Goal: Find specific page/section: Find specific page/section

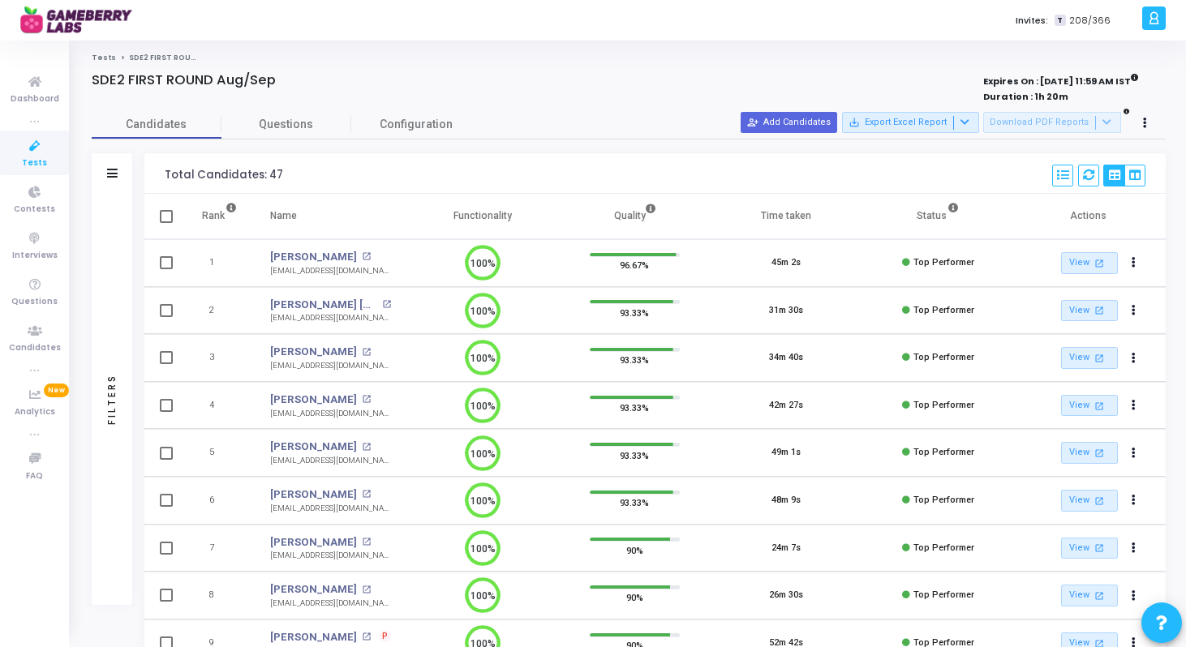
click at [33, 148] on icon at bounding box center [35, 146] width 34 height 20
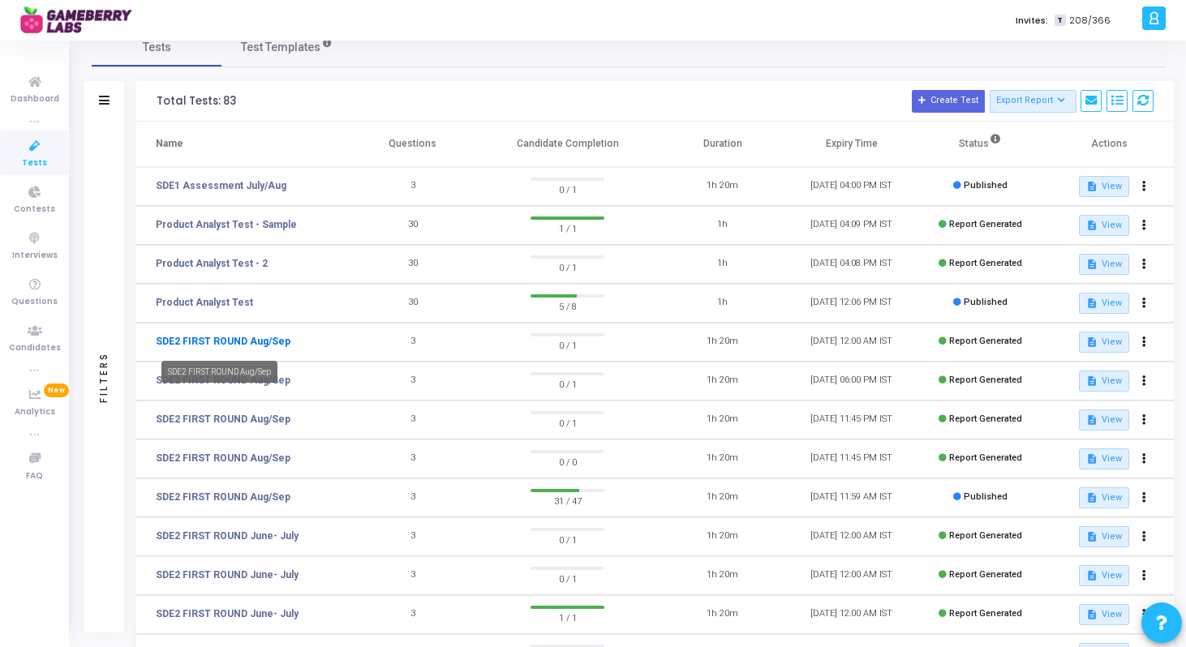
click at [255, 341] on link "SDE2 FIRST ROUND Aug/Sep" at bounding box center [223, 341] width 135 height 15
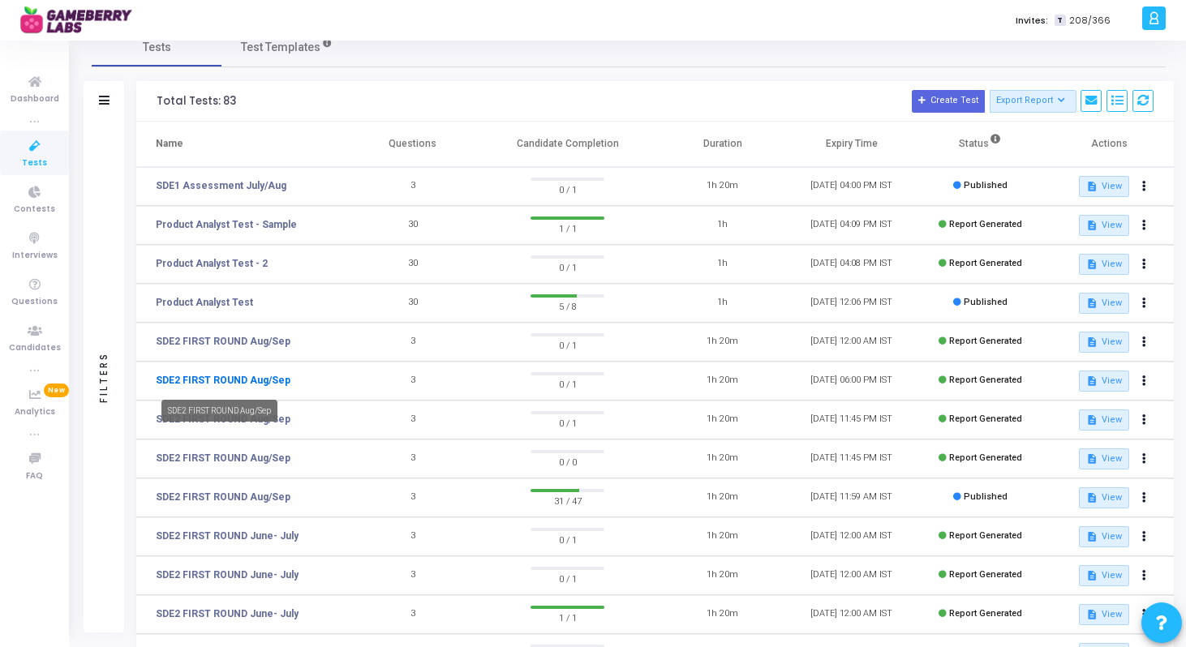
click at [237, 382] on link "SDE2 FIRST ROUND Aug/Sep" at bounding box center [223, 380] width 135 height 15
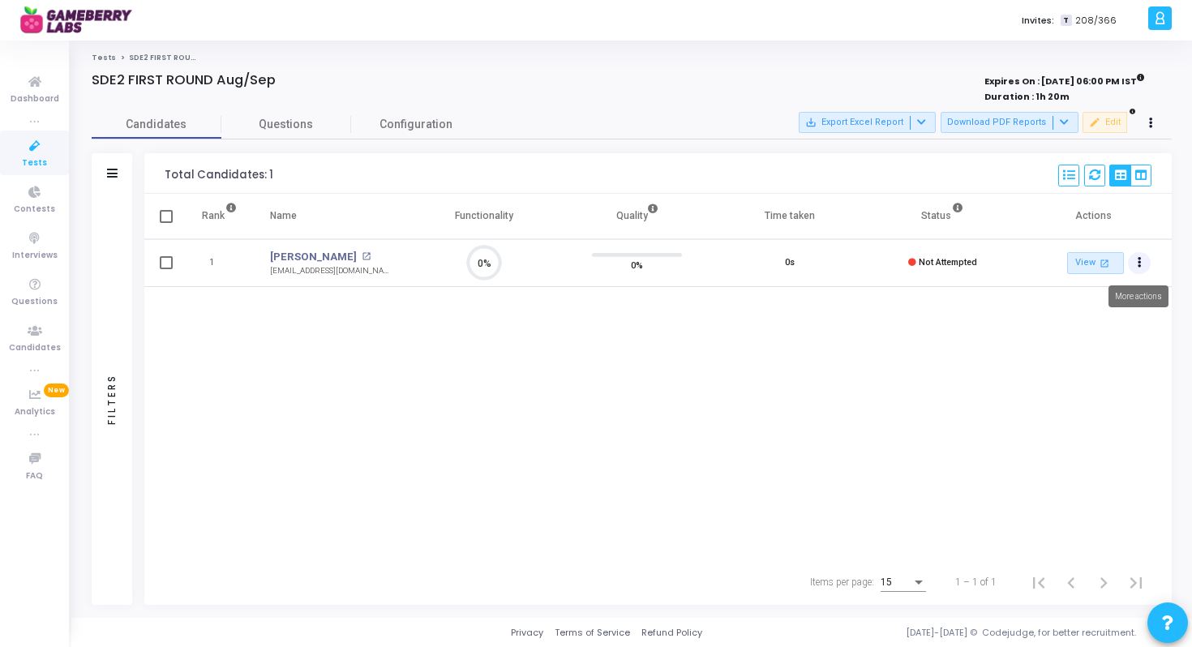
click at [1141, 265] on button "Actions" at bounding box center [1139, 263] width 23 height 23
